Goal: Communication & Community: Share content

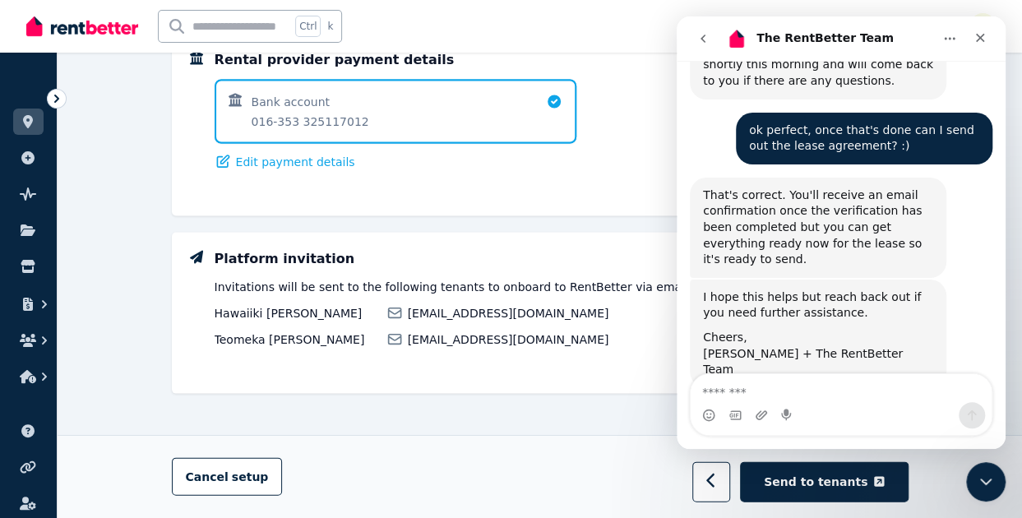
scroll to position [2850, 0]
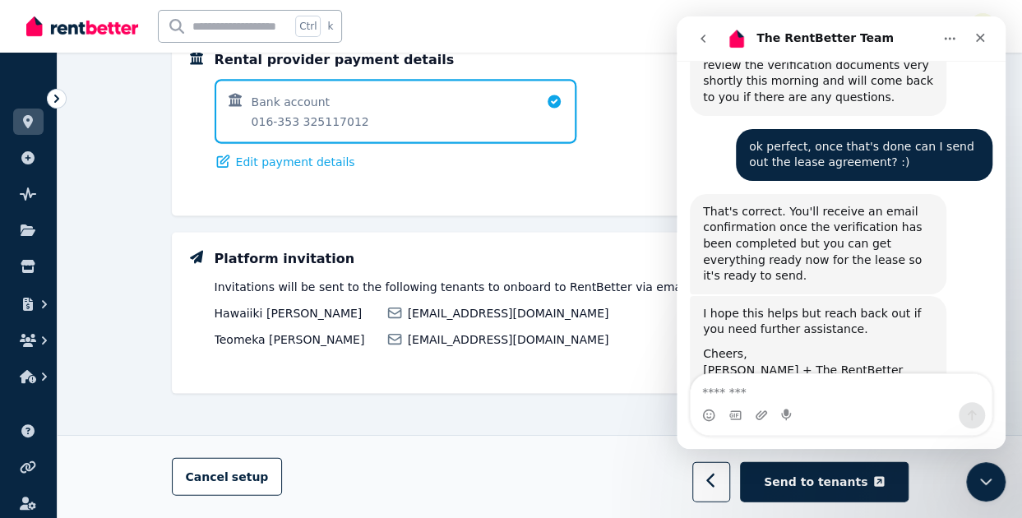
click at [1002, 376] on div "Intercom messenger" at bounding box center [840, 404] width 329 height 62
click at [1001, 384] on div "Intercom messenger" at bounding box center [840, 404] width 329 height 62
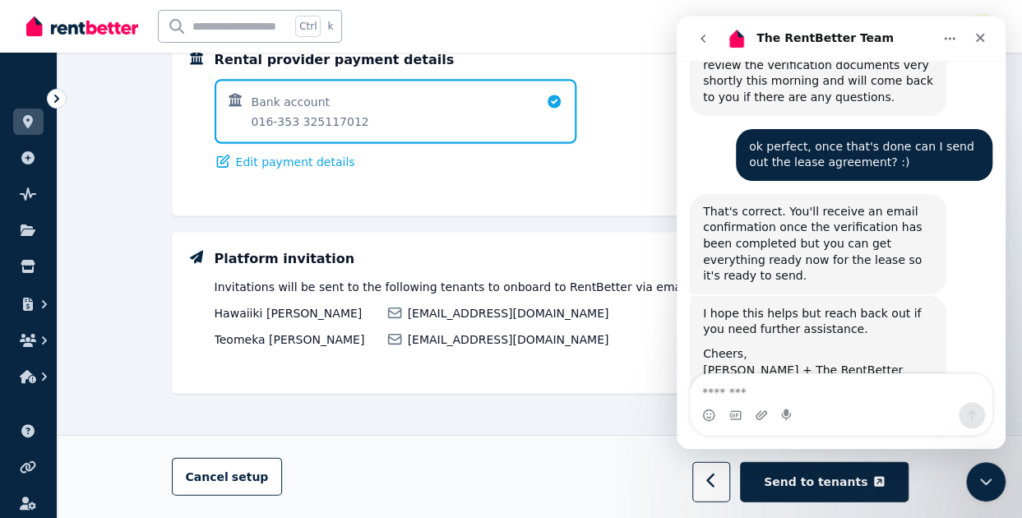
click at [1001, 384] on div "Intercom messenger" at bounding box center [840, 404] width 329 height 62
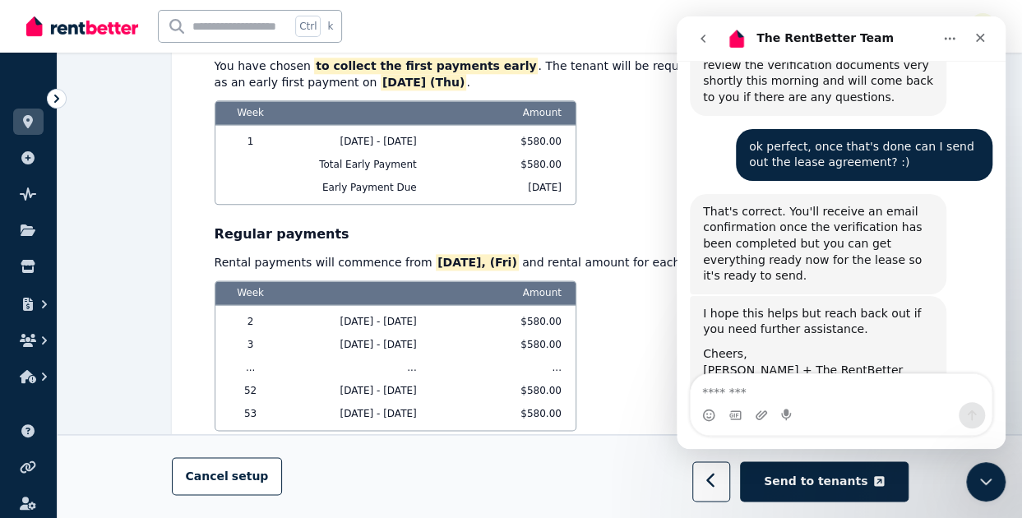
scroll to position [909, 0]
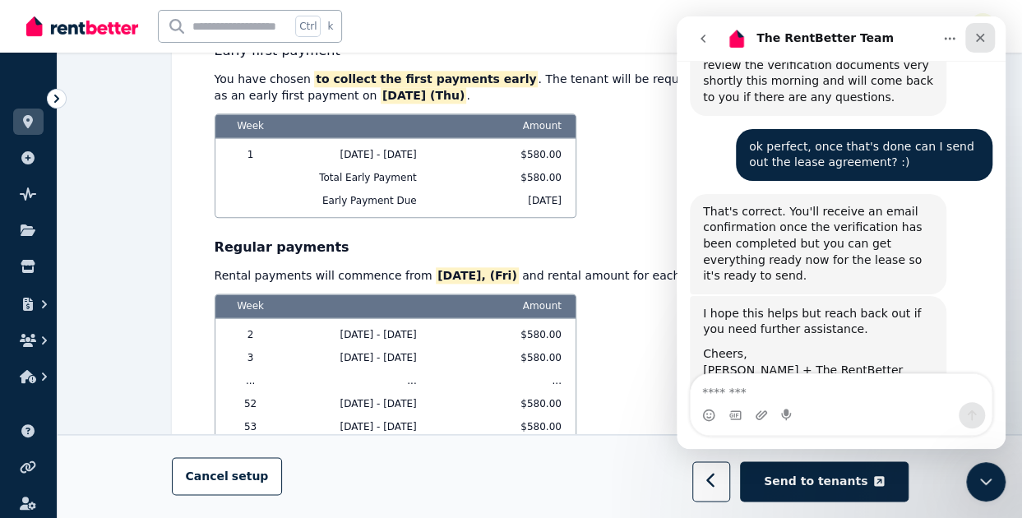
click at [979, 40] on icon "Close" at bounding box center [979, 37] width 13 height 13
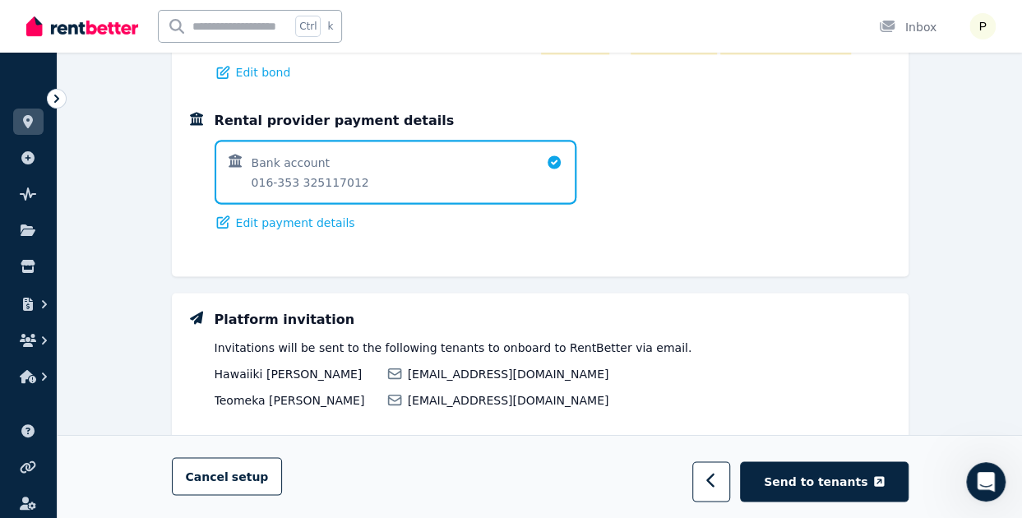
scroll to position [1471, 0]
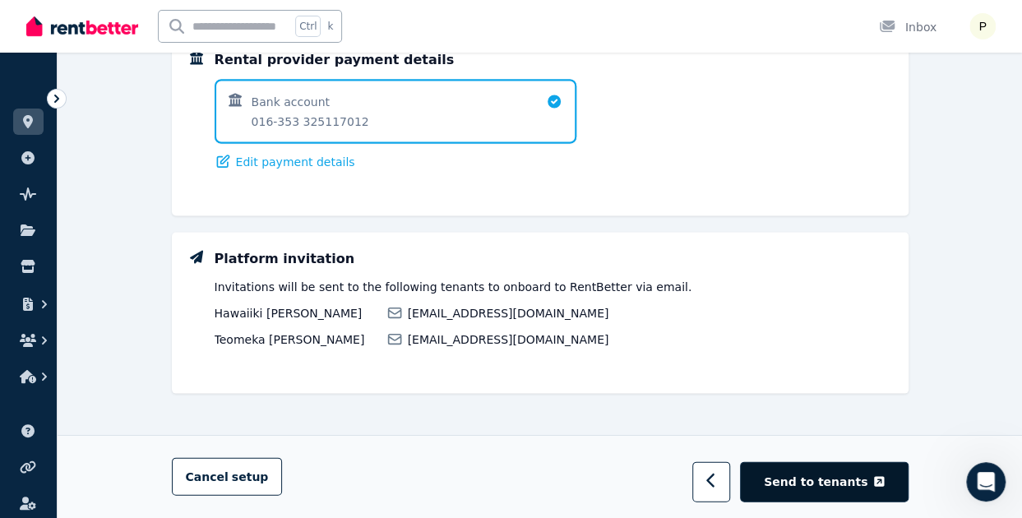
click at [845, 480] on span "Send to tenants" at bounding box center [816, 481] width 104 height 16
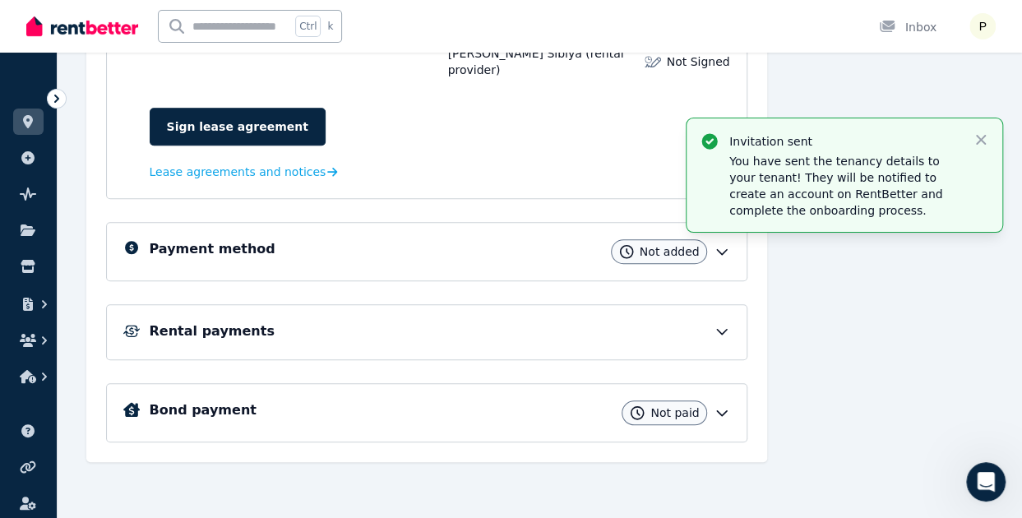
scroll to position [446, 0]
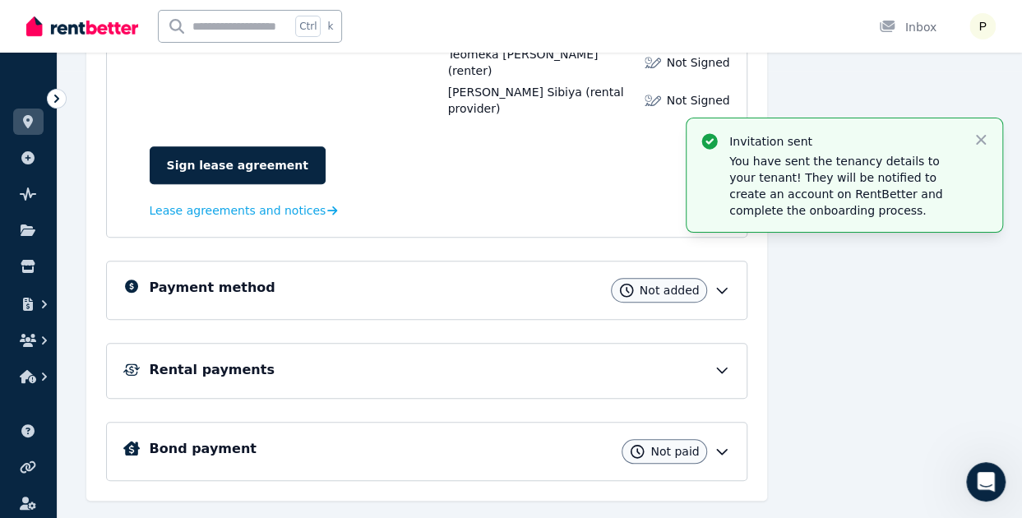
click at [728, 282] on icon at bounding box center [721, 290] width 16 height 16
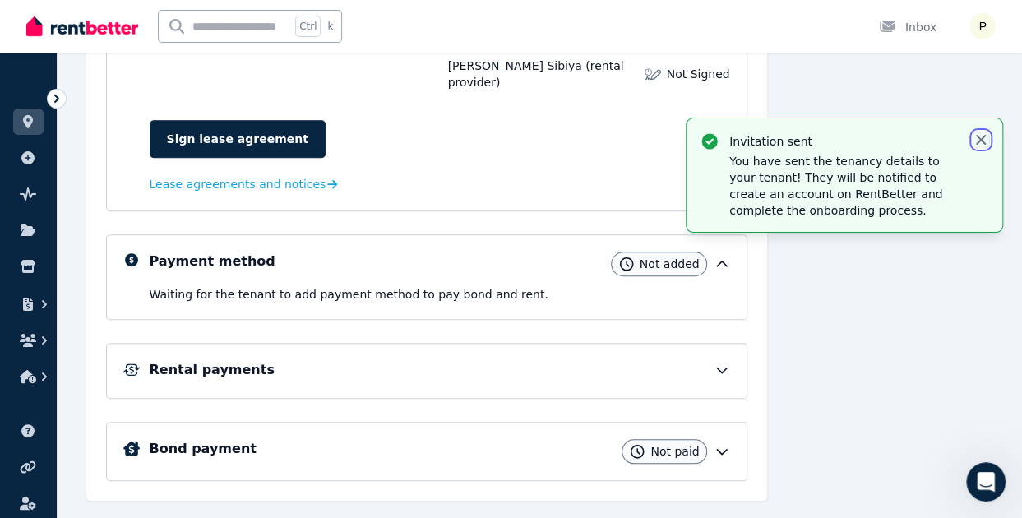
click at [981, 141] on icon "button" at bounding box center [981, 140] width 10 height 10
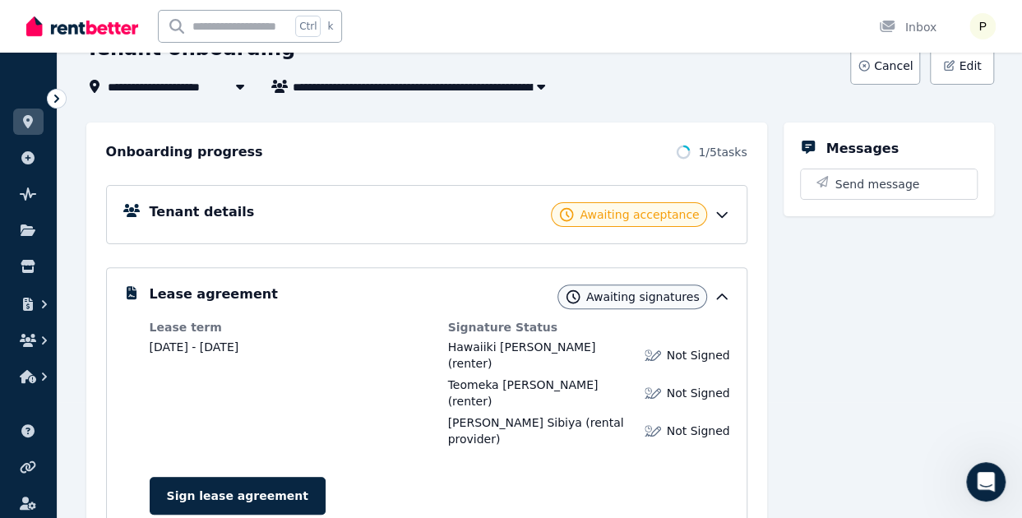
scroll to position [0, 0]
